Goal: Information Seeking & Learning: Learn about a topic

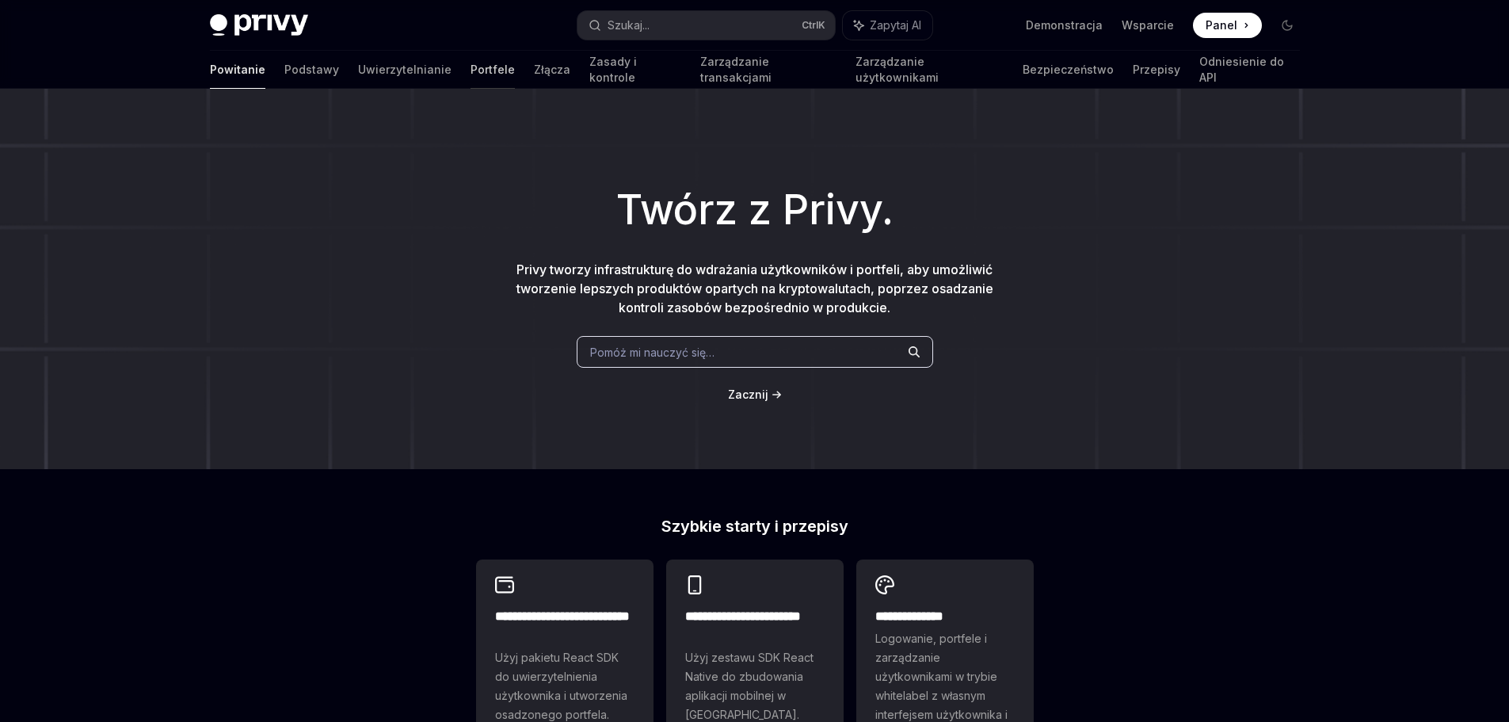
click at [470, 59] on link "Portfele" at bounding box center [492, 70] width 44 height 38
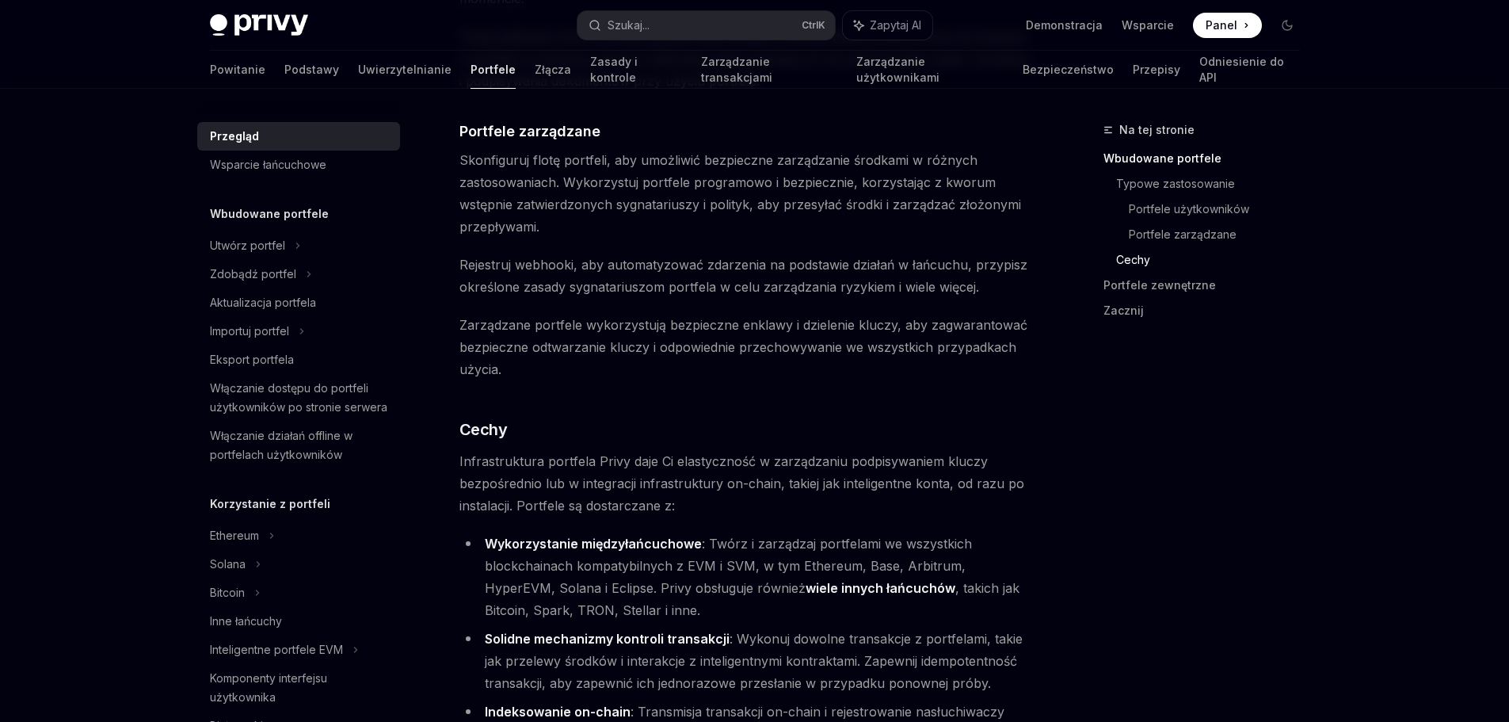
scroll to position [2297, 0]
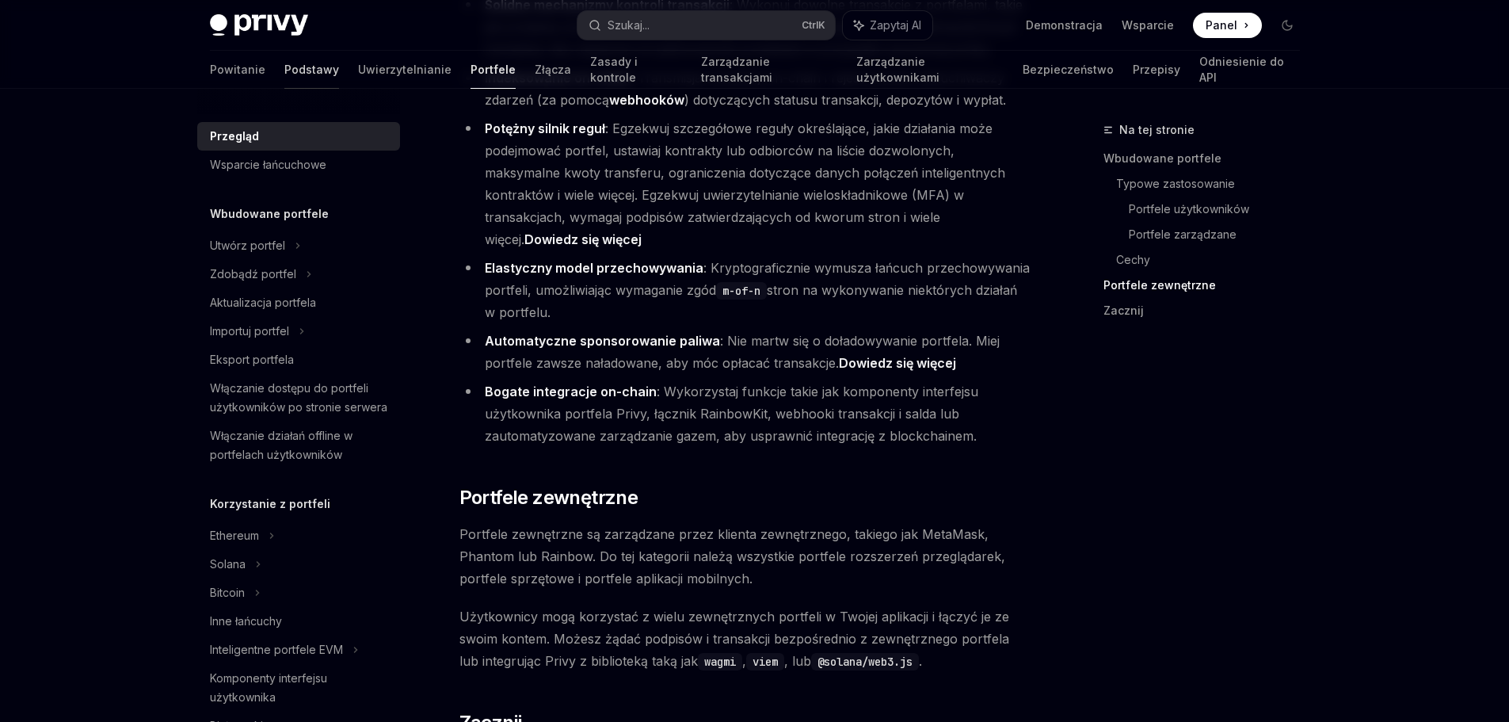
click at [284, 76] on font "Podstawy" at bounding box center [311, 70] width 55 height 16
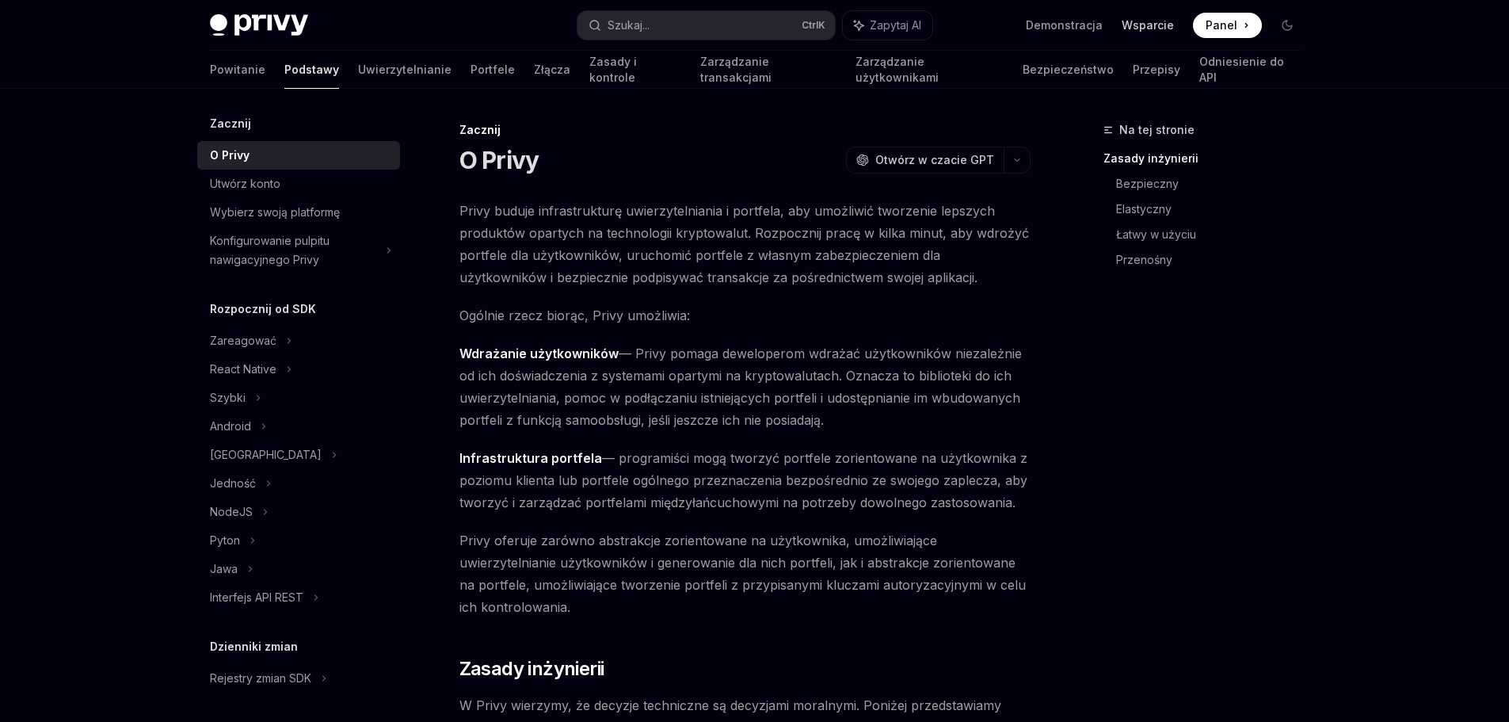
click at [1156, 29] on font "Wsparcie" at bounding box center [1148, 24] width 52 height 13
click at [1247, 33] on span at bounding box center [1227, 25] width 69 height 25
click at [722, 71] on font "Zarządzanie transakcjami" at bounding box center [735, 69] width 71 height 29
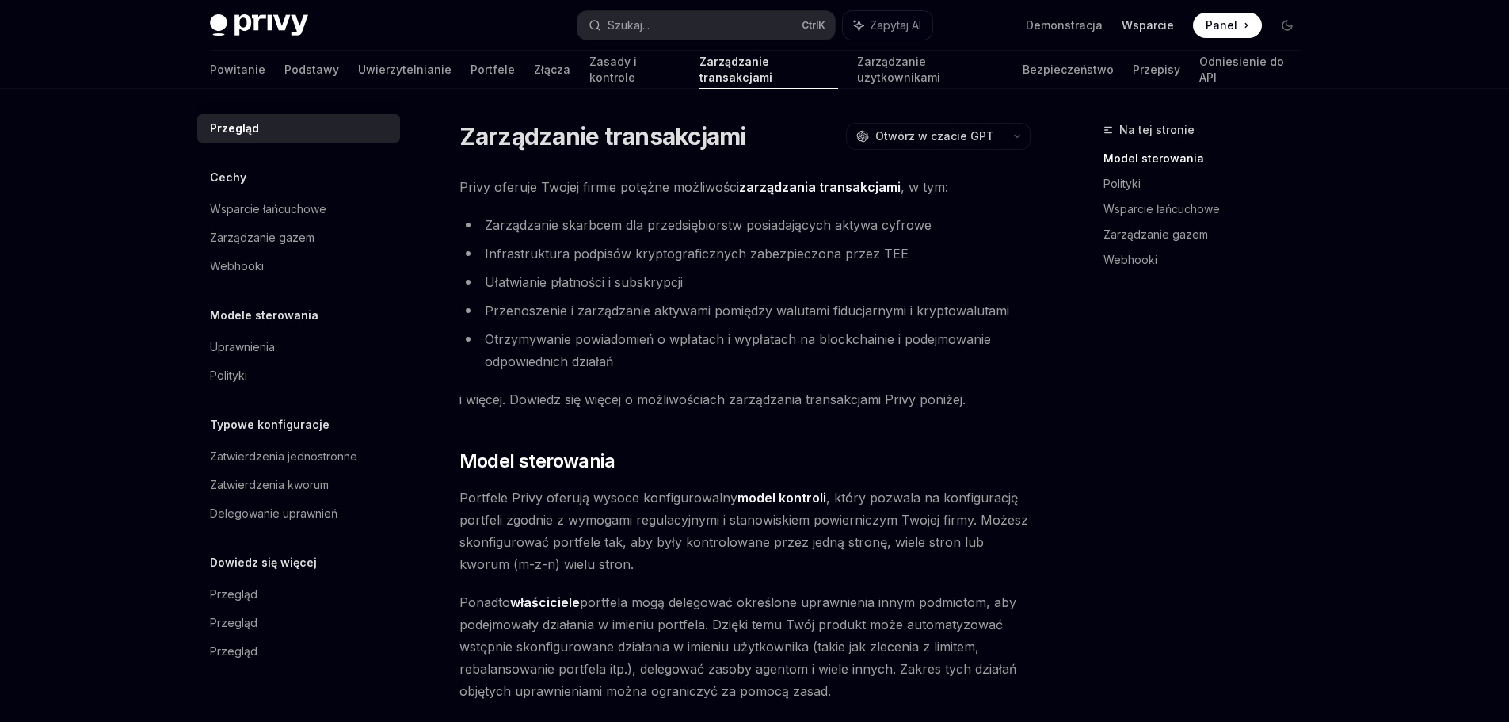
click at [1136, 24] on font "Wsparcie" at bounding box center [1148, 24] width 52 height 13
click at [254, 26] on img at bounding box center [259, 25] width 98 height 22
type textarea "*"
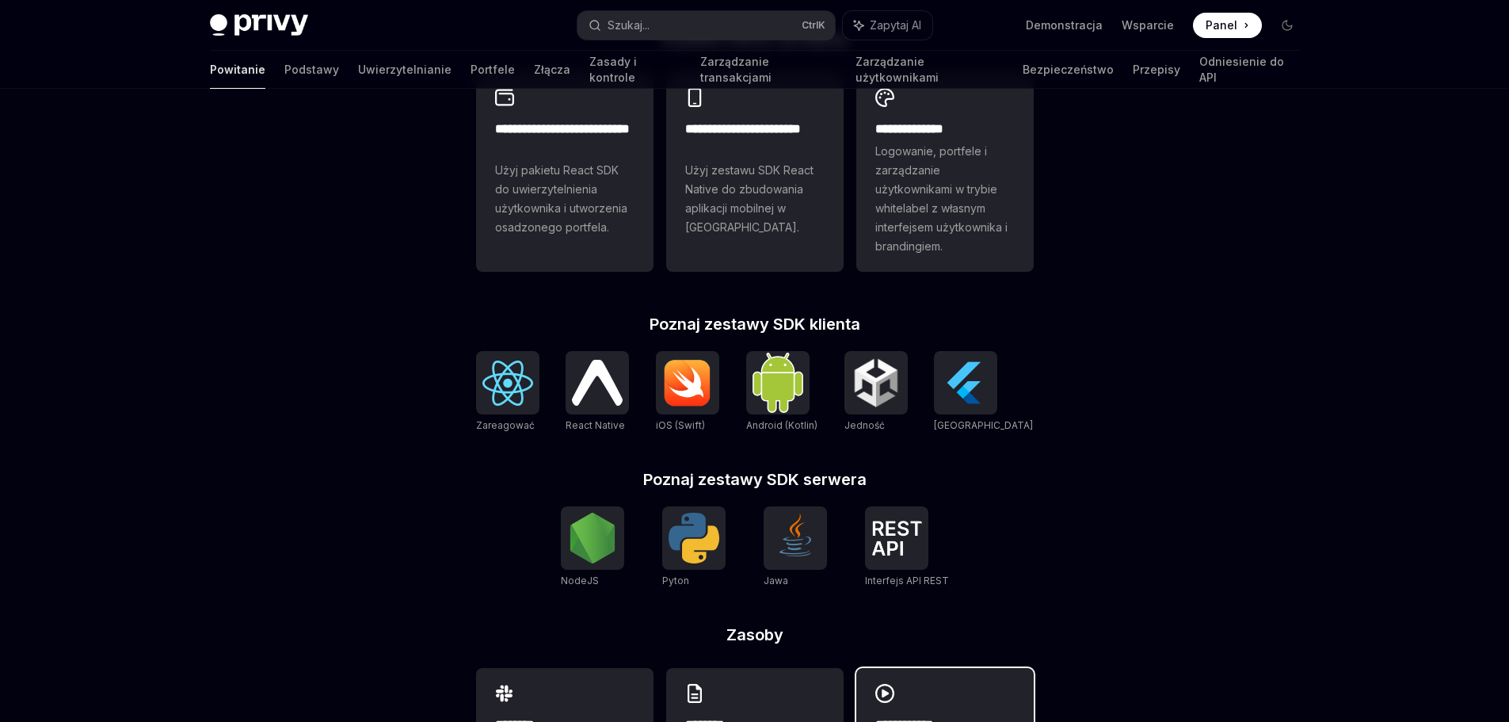
scroll to position [614, 0]
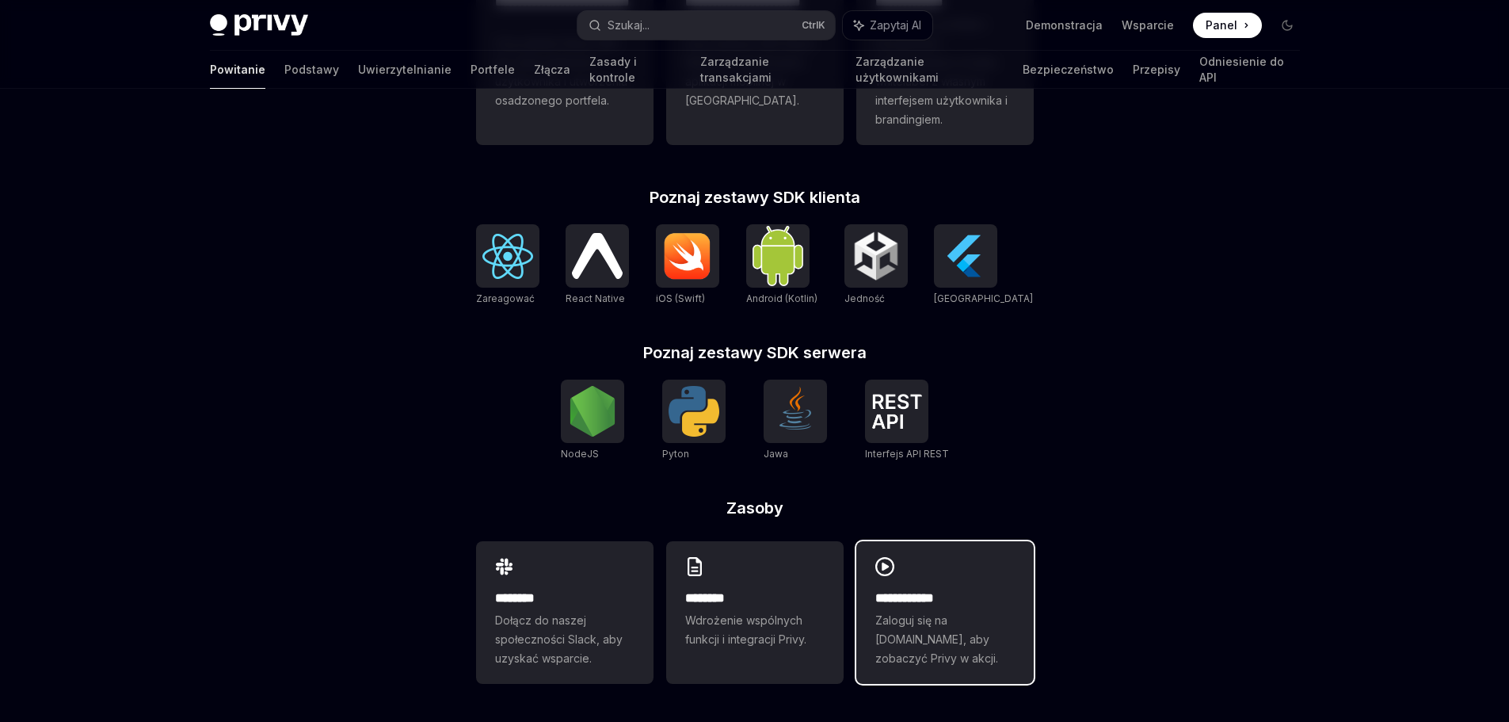
click at [870, 638] on div "**********" at bounding box center [944, 612] width 177 height 143
